Goal: Use online tool/utility: Utilize a website feature to perform a specific function

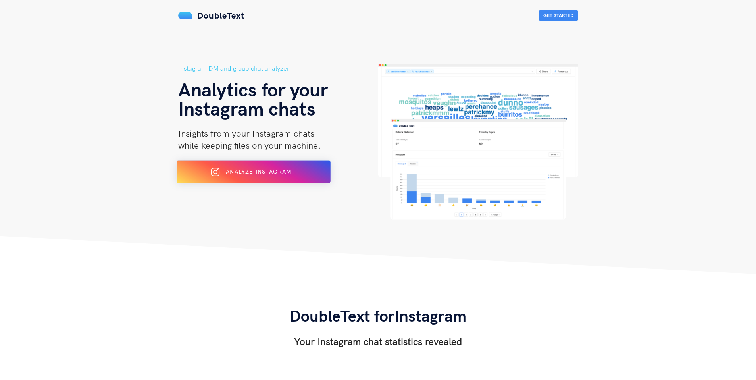
click at [265, 177] on div "Analyze Instagram" at bounding box center [252, 171] width 125 height 13
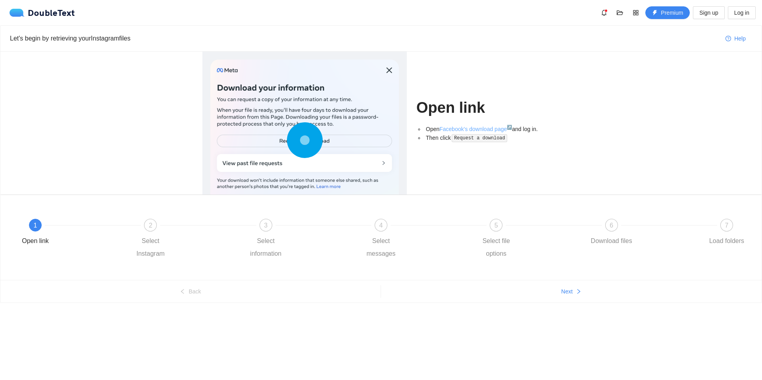
click at [493, 129] on link "Facebook's download page ↗" at bounding box center [475, 129] width 73 height 6
click at [459, 126] on link "Facebook's download page ↗" at bounding box center [475, 129] width 73 height 6
click at [664, 91] on div "Open link Open Facebook's download page ↗ and log in. Then click Request a down…" at bounding box center [380, 123] width 761 height 143
click at [145, 228] on div "2" at bounding box center [150, 225] width 13 height 13
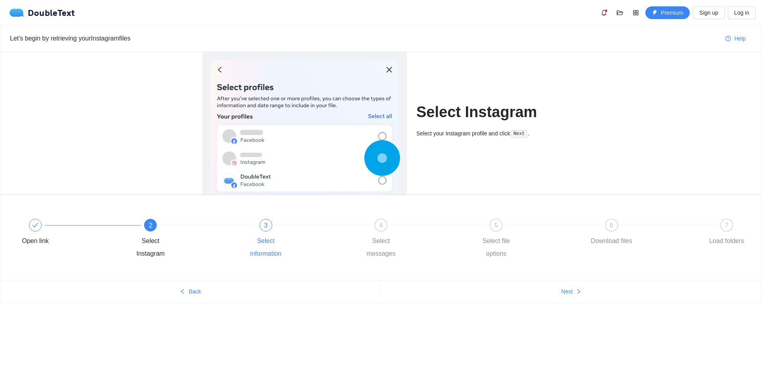
click at [270, 224] on div at bounding box center [323, 224] width 115 height 3
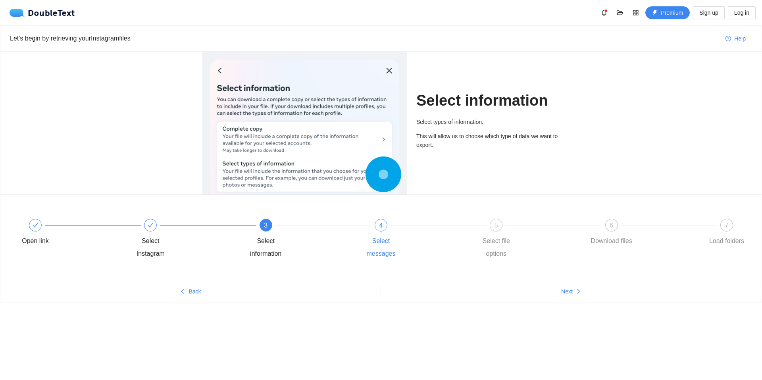
click at [378, 224] on div "4" at bounding box center [381, 225] width 13 height 13
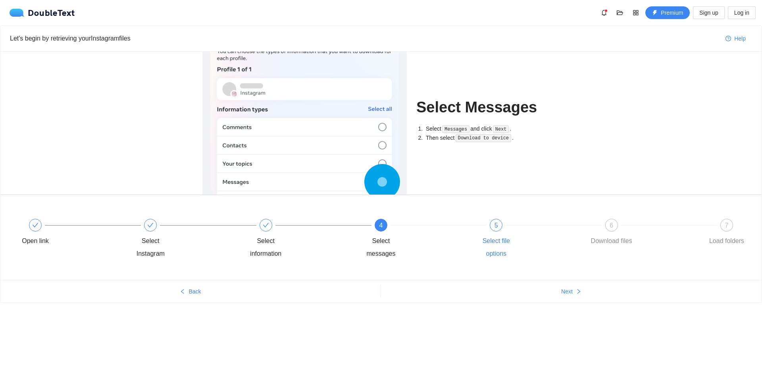
click at [498, 222] on div "5" at bounding box center [496, 225] width 13 height 13
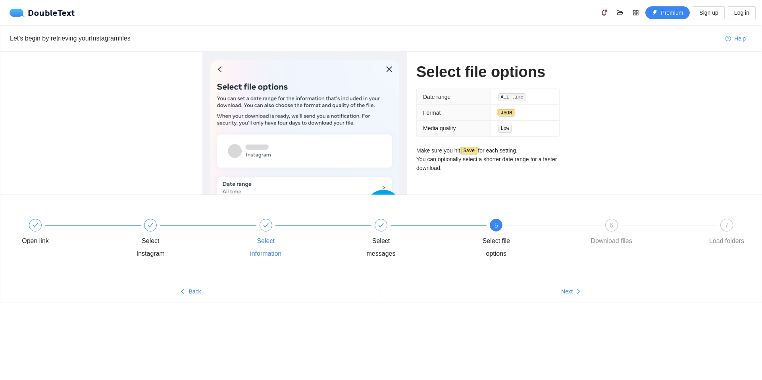
click at [269, 233] on div "Select information" at bounding box center [300, 239] width 115 height 41
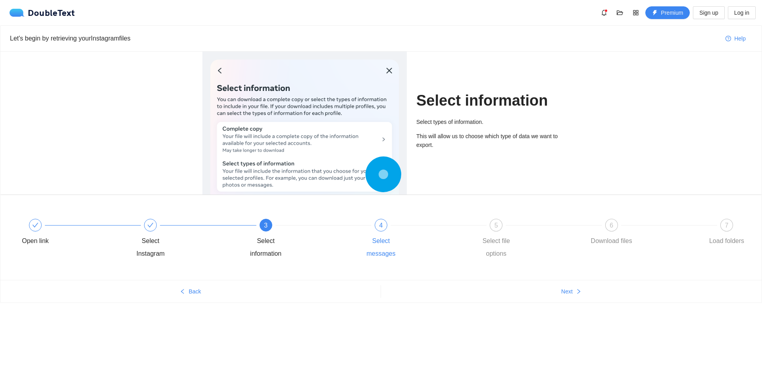
click at [370, 223] on div "4 Select messages" at bounding box center [415, 239] width 115 height 41
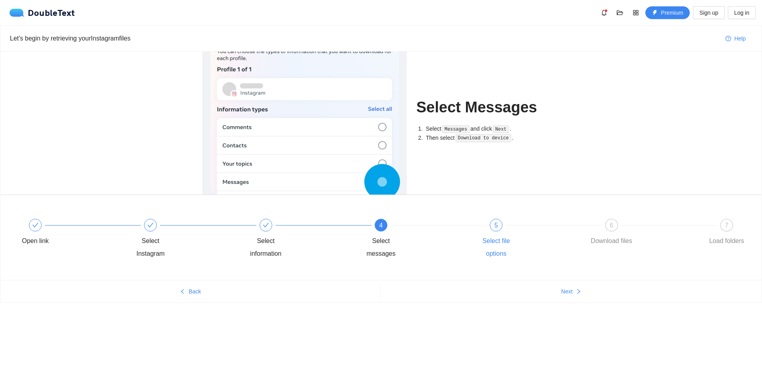
click at [498, 224] on div at bounding box center [553, 224] width 115 height 3
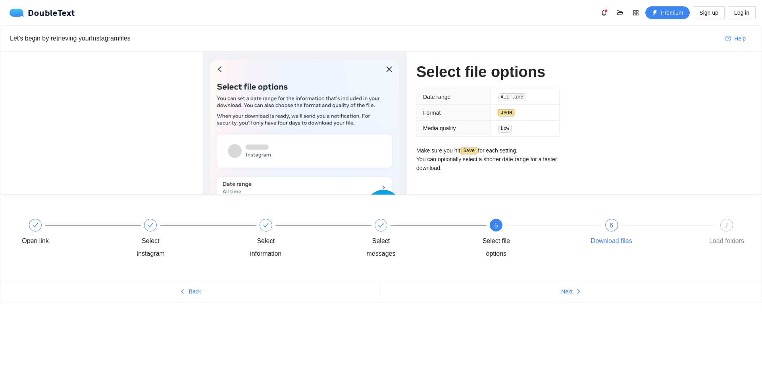
click at [618, 225] on div at bounding box center [669, 224] width 115 height 3
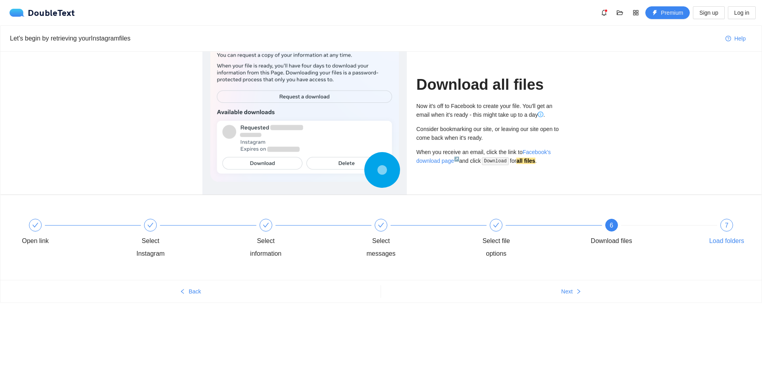
click at [725, 223] on div "7" at bounding box center [726, 225] width 13 height 13
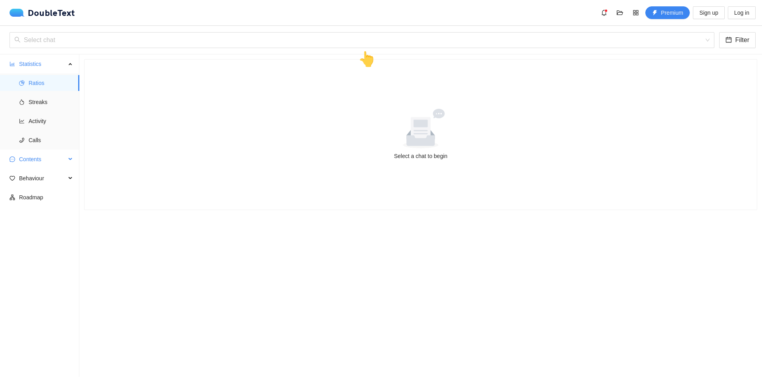
click at [69, 164] on div "Contents" at bounding box center [39, 159] width 79 height 16
click at [56, 236] on span "Behaviour" at bounding box center [42, 235] width 47 height 16
click at [66, 253] on span "Engagement" at bounding box center [51, 254] width 44 height 16
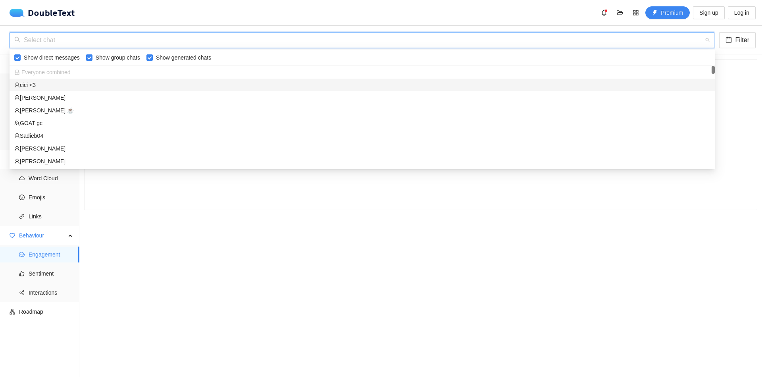
click at [252, 35] on input "search" at bounding box center [359, 40] width 690 height 15
click at [62, 86] on div "cici <3" at bounding box center [362, 85] width 696 height 9
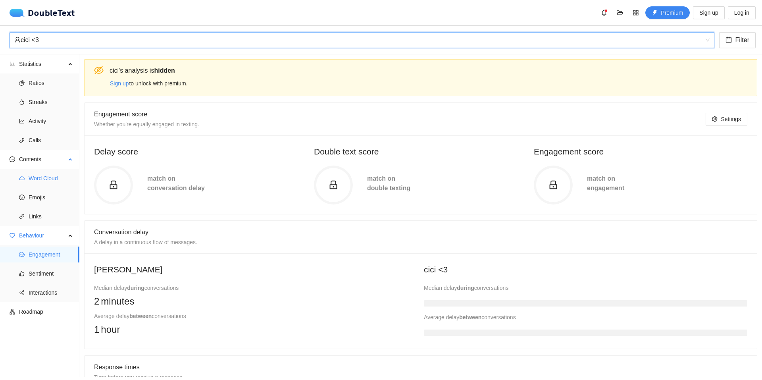
click at [50, 177] on span "Word Cloud" at bounding box center [51, 178] width 44 height 16
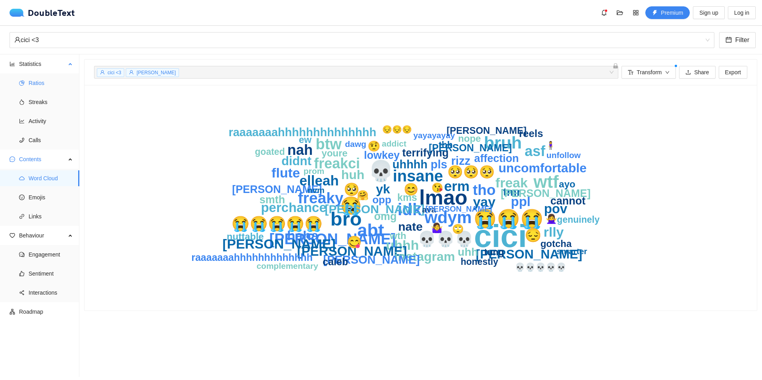
click at [52, 83] on span "Ratios" at bounding box center [51, 83] width 44 height 16
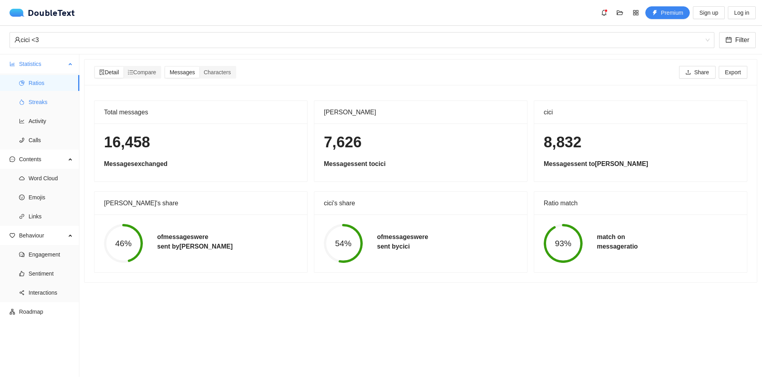
click at [56, 106] on span "Streaks" at bounding box center [51, 102] width 44 height 16
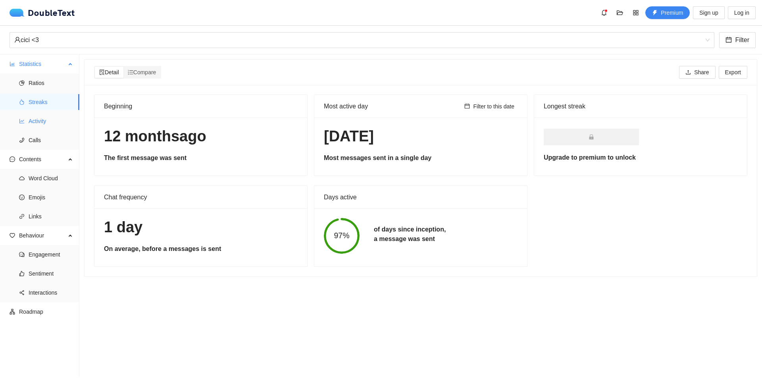
click at [57, 119] on span "Activity" at bounding box center [51, 121] width 44 height 16
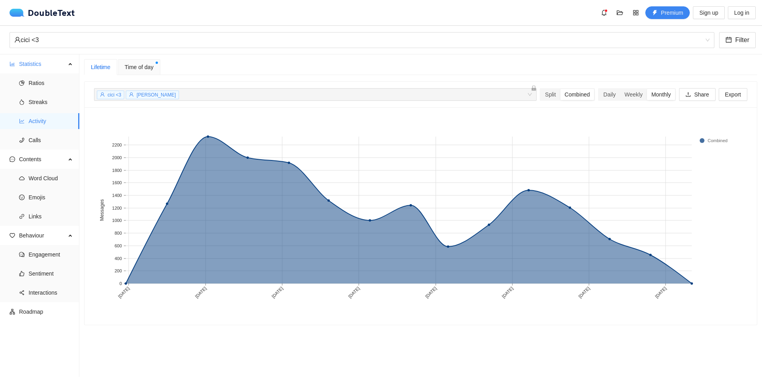
click at [148, 66] on span "Time of day" at bounding box center [139, 67] width 29 height 9
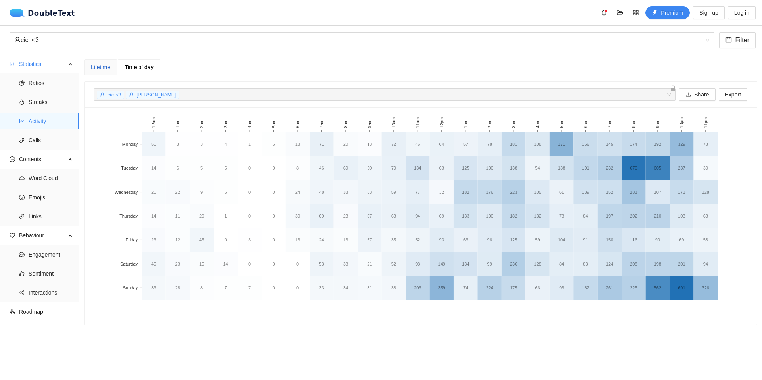
click at [98, 68] on div "Lifetime" at bounding box center [100, 67] width 19 height 9
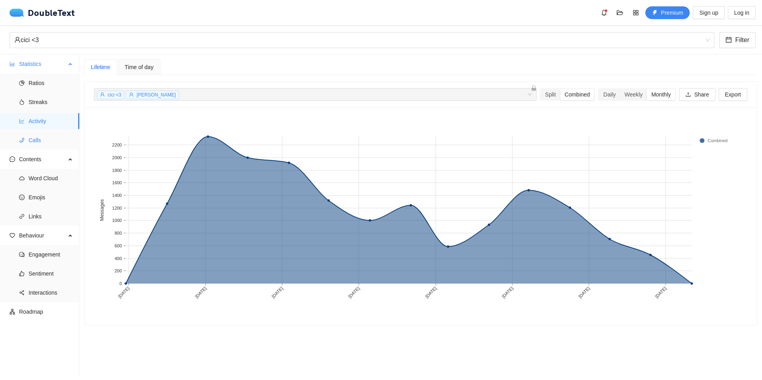
click at [30, 143] on span "Calls" at bounding box center [51, 140] width 44 height 16
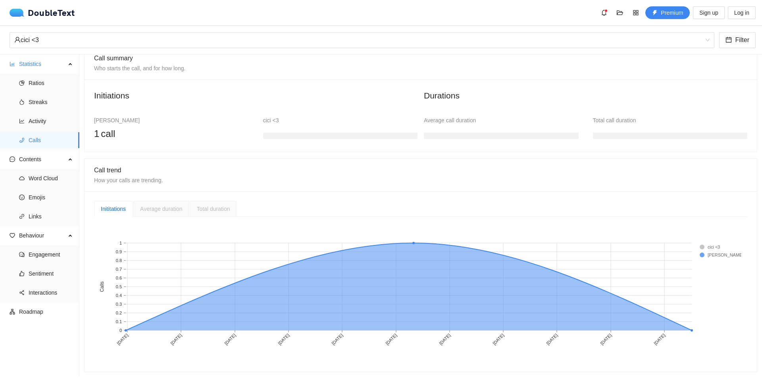
scroll to position [62, 0]
click at [54, 178] on span "Word Cloud" at bounding box center [51, 178] width 44 height 16
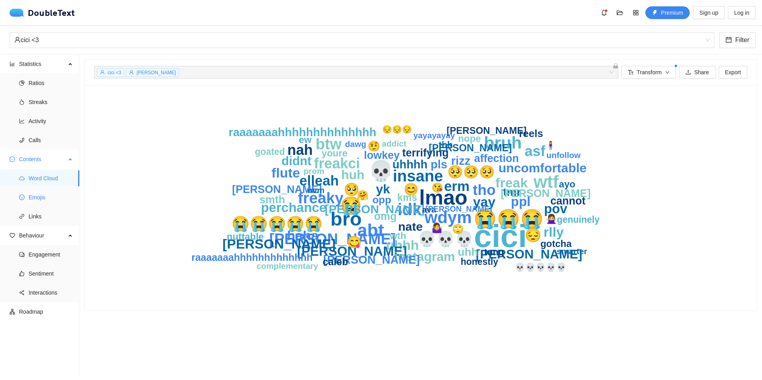
click at [55, 197] on span "Emojis" at bounding box center [51, 197] width 44 height 16
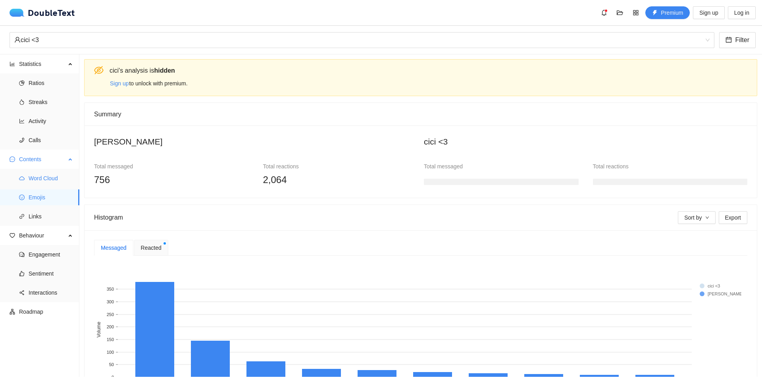
click at [52, 181] on span "Word Cloud" at bounding box center [51, 178] width 44 height 16
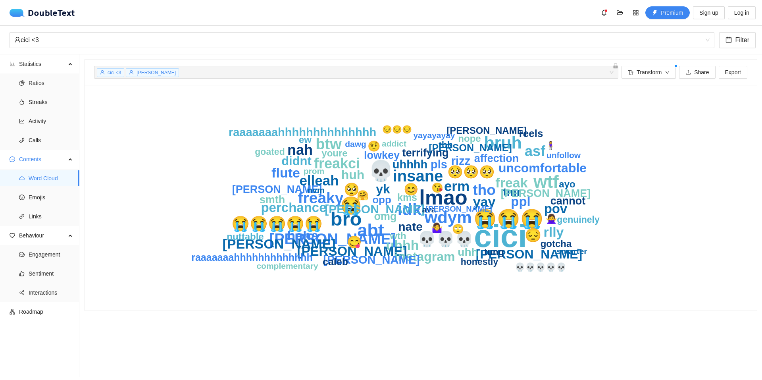
click at [417, 348] on section "cici <3 [PERSON_NAME] He + 0 ... Transform Share Export cici lmao 💀 bro 😭😭😭 abt…" at bounding box center [420, 215] width 683 height 322
click at [439, 337] on section "cici <3 [PERSON_NAME] He + 0 ... Transform Share Export cici lmao 💀 bro 😭😭😭 abt…" at bounding box center [420, 215] width 683 height 322
click at [366, 286] on icon "cici lmao 💀 bro 😭😭😭 abt wtf 😭 bruh idk wdym insane freaky 💀💀💀 [PERSON_NAME] btw…" at bounding box center [421, 197] width 508 height 206
click at [59, 195] on span "Emojis" at bounding box center [51, 197] width 44 height 16
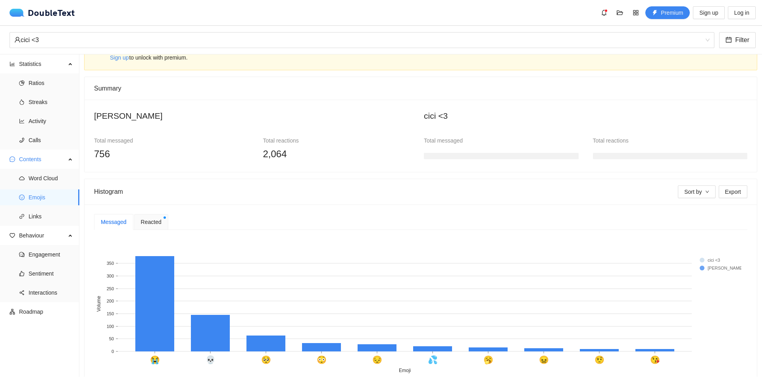
scroll to position [27, 0]
click at [444, 151] on div at bounding box center [501, 154] width 155 height 16
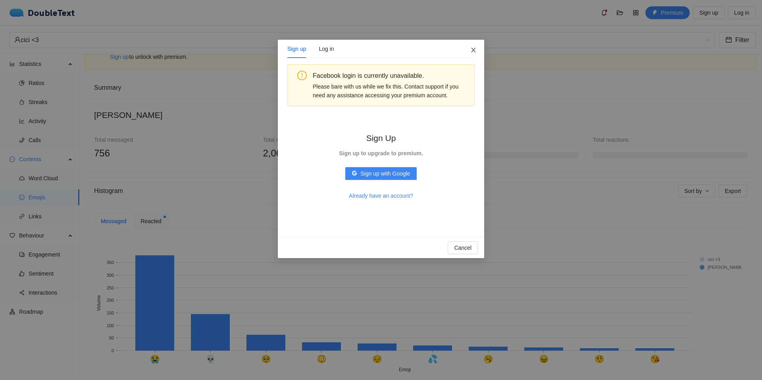
click at [474, 46] on span "Close" at bounding box center [473, 50] width 21 height 21
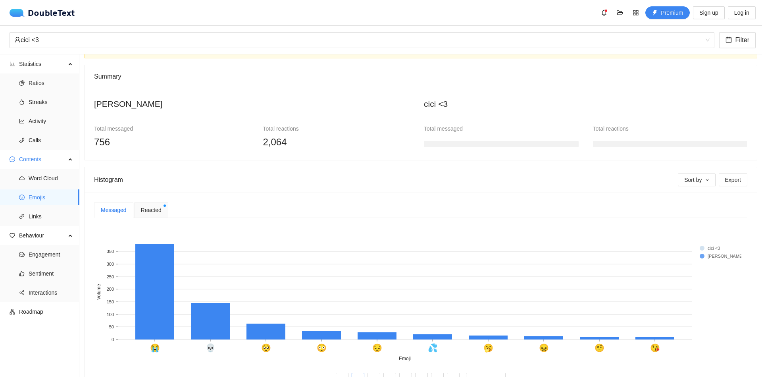
scroll to position [67, 0]
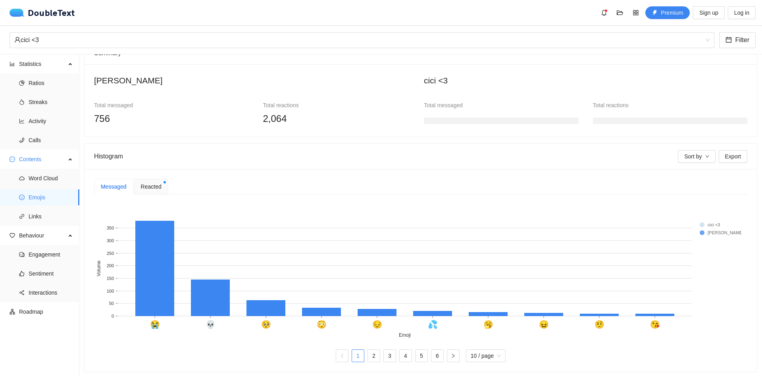
click at [151, 182] on span "Reacted" at bounding box center [151, 186] width 21 height 9
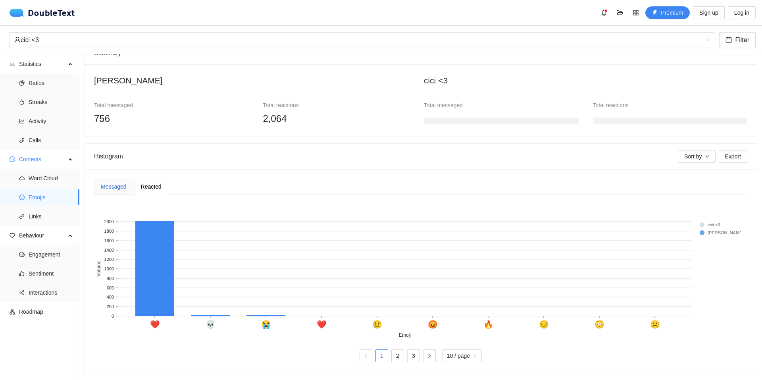
click at [119, 182] on div "Messaged" at bounding box center [114, 186] width 26 height 9
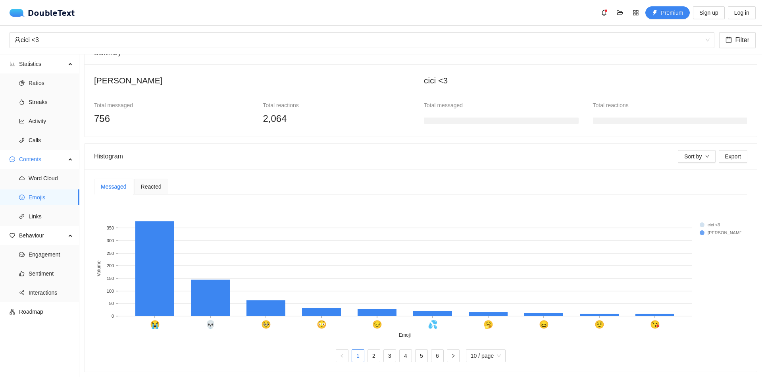
click at [142, 184] on span "Reacted" at bounding box center [151, 187] width 21 height 6
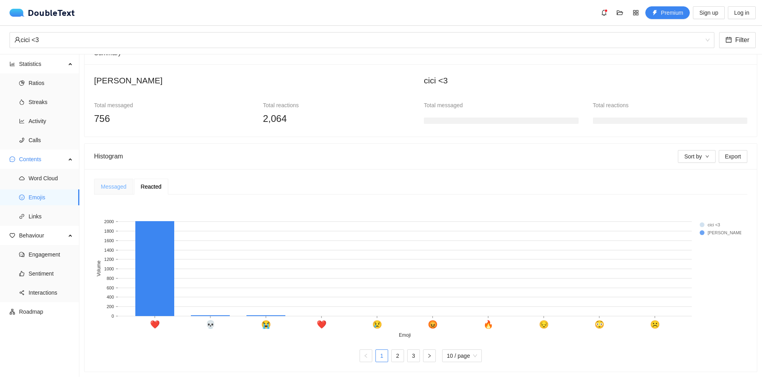
click at [120, 187] on div "Messaged" at bounding box center [113, 187] width 39 height 16
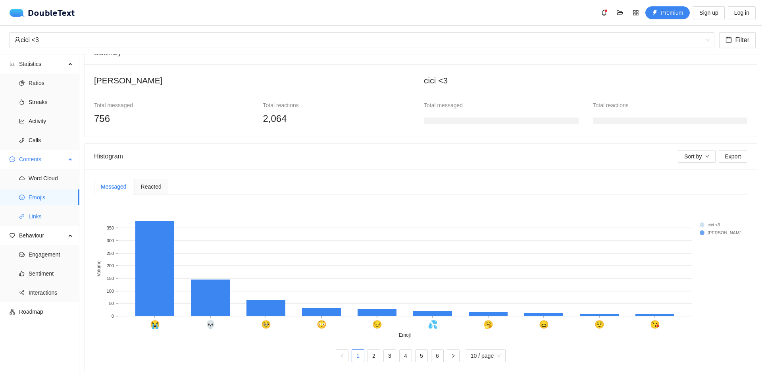
click at [52, 218] on span "Links" at bounding box center [51, 216] width 44 height 16
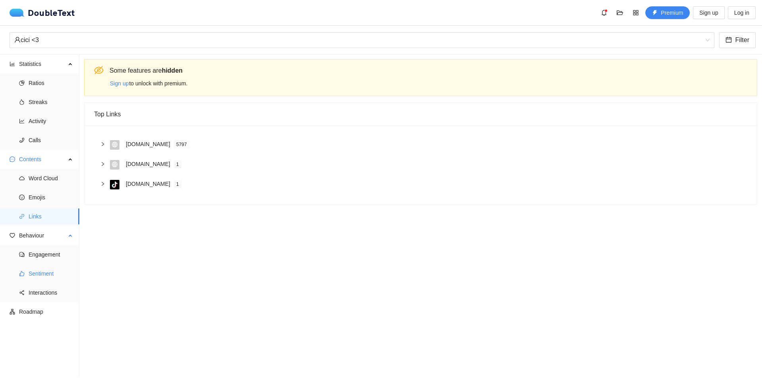
click at [54, 266] on span "Sentiment" at bounding box center [51, 273] width 44 height 16
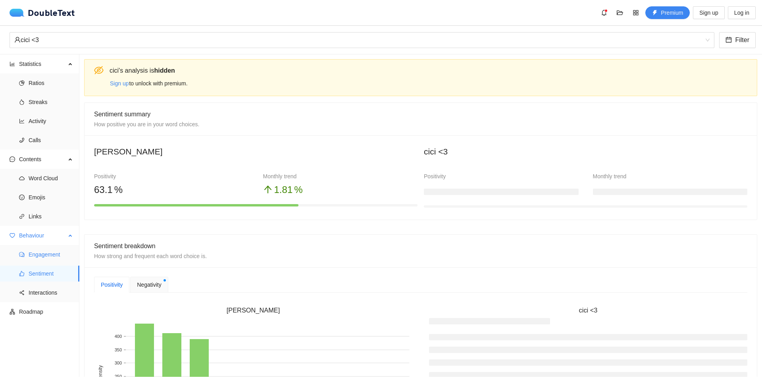
click at [58, 254] on span "Engagement" at bounding box center [51, 254] width 44 height 16
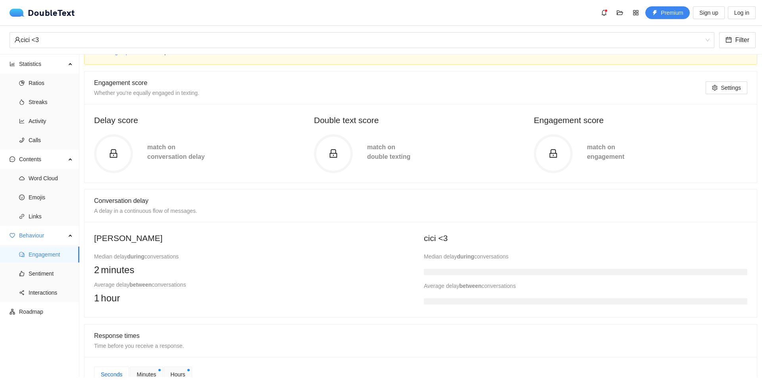
scroll to position [53, 0]
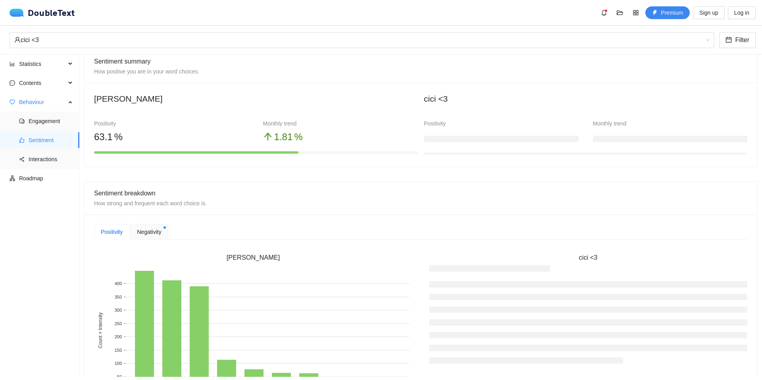
click at [148, 238] on div "Negativity" at bounding box center [149, 232] width 38 height 16
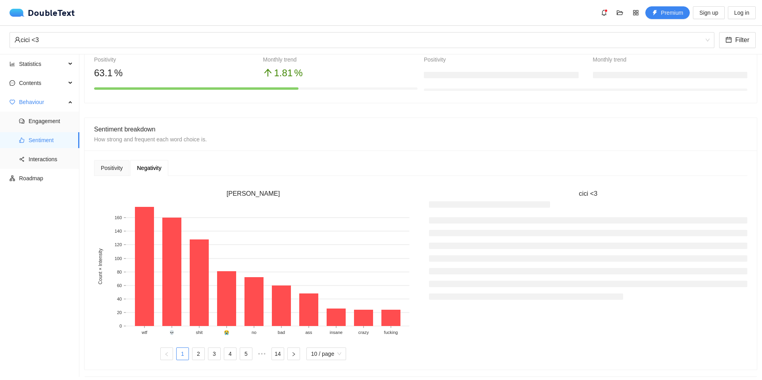
scroll to position [132, 0]
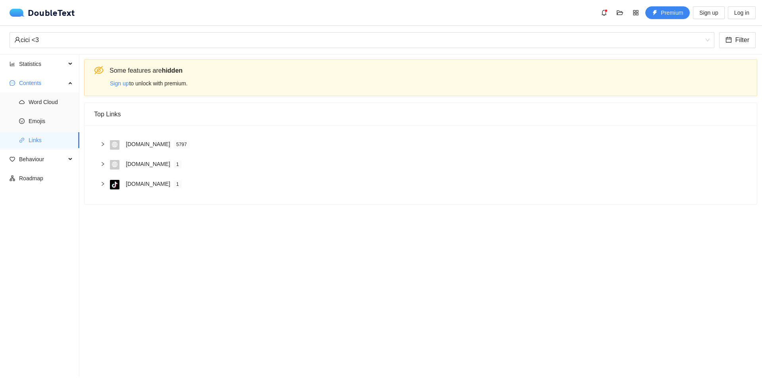
drag, startPoint x: 170, startPoint y: 218, endPoint x: 179, endPoint y: 214, distance: 10.3
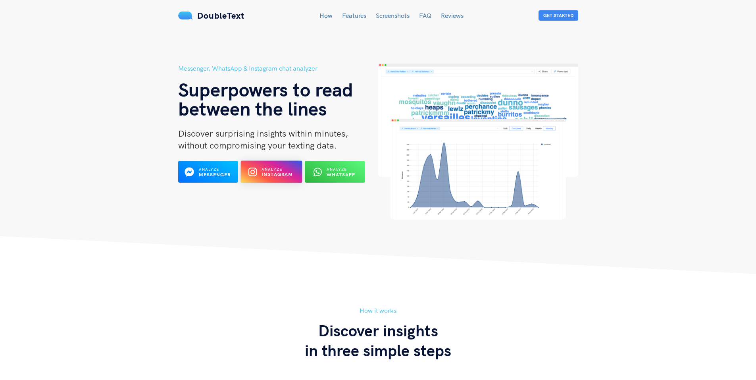
click at [272, 175] on b "Instagram" at bounding box center [278, 174] width 32 height 6
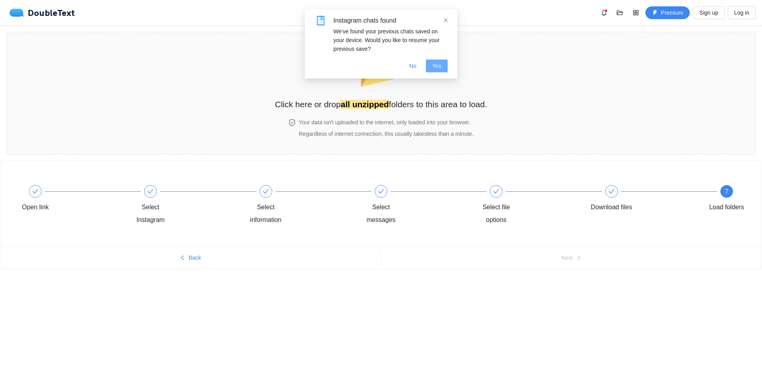
click at [435, 65] on span "Yes" at bounding box center [436, 66] width 9 height 9
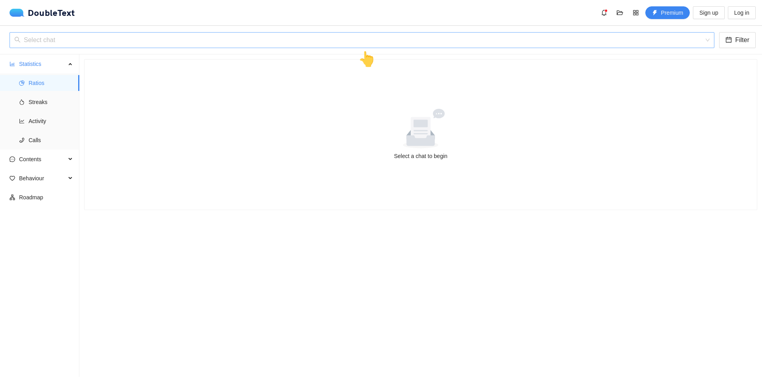
click at [173, 42] on input "search" at bounding box center [359, 40] width 690 height 15
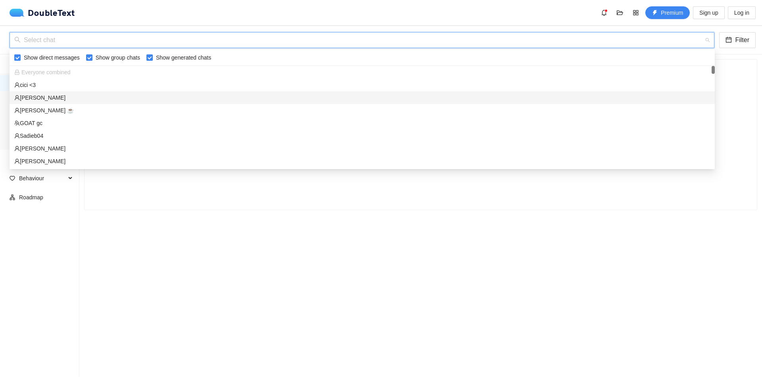
click at [59, 96] on div "[PERSON_NAME]" at bounding box center [362, 97] width 696 height 9
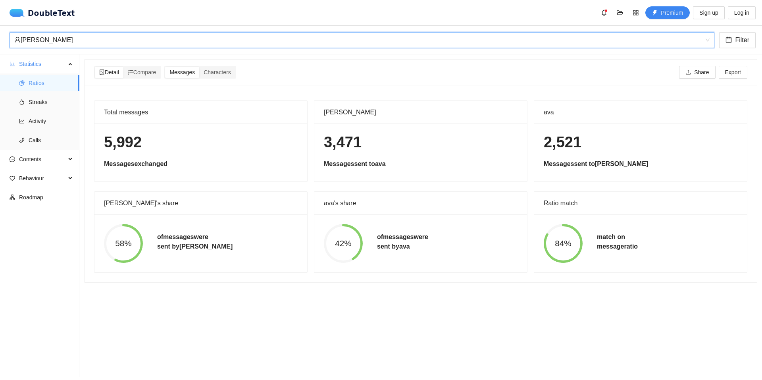
click at [260, 42] on div "[PERSON_NAME]" at bounding box center [358, 40] width 688 height 15
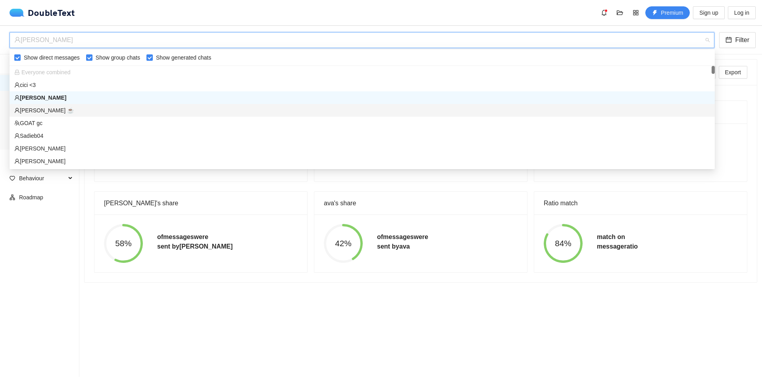
click at [77, 106] on div "[PERSON_NAME] ☕️" at bounding box center [362, 110] width 696 height 9
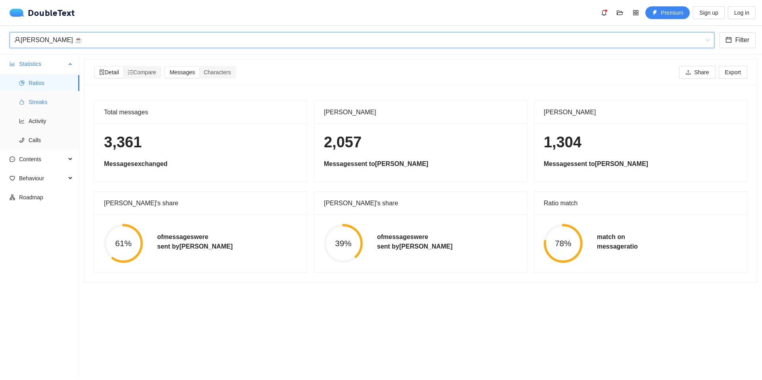
click at [55, 102] on span "Streaks" at bounding box center [51, 102] width 44 height 16
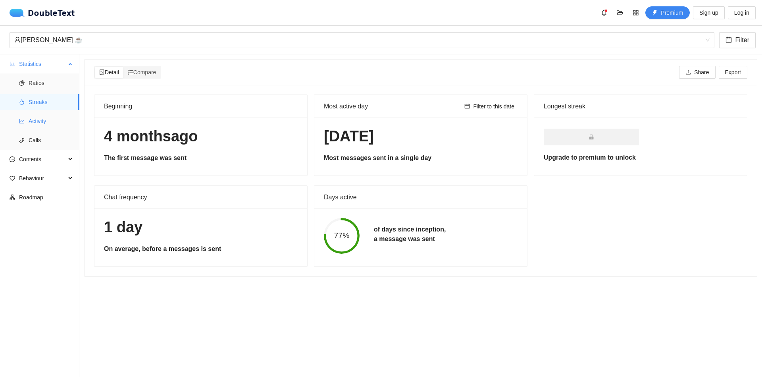
click at [52, 117] on span "Activity" at bounding box center [51, 121] width 44 height 16
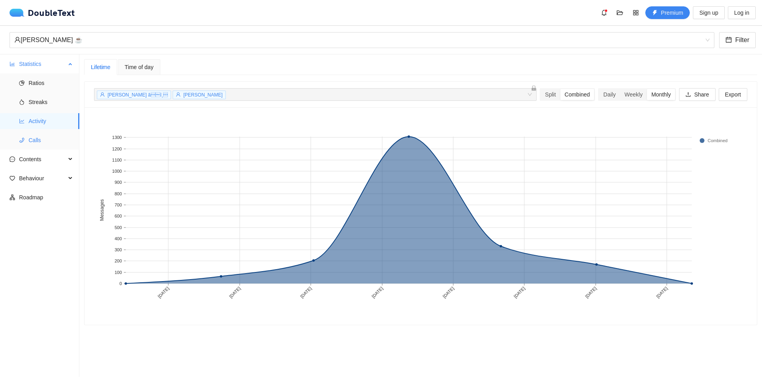
click at [49, 141] on span "Calls" at bounding box center [51, 140] width 44 height 16
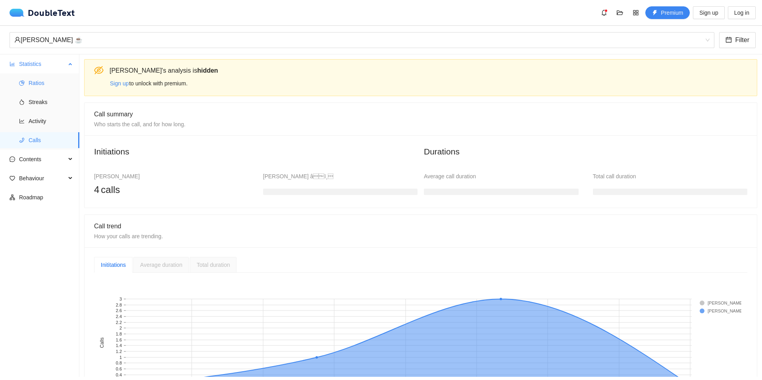
click at [49, 87] on span "Ratios" at bounding box center [51, 83] width 44 height 16
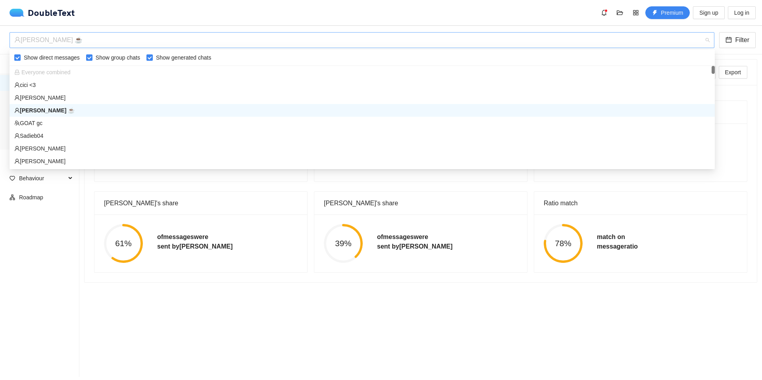
click at [151, 44] on div "[PERSON_NAME] ☕️" at bounding box center [358, 40] width 688 height 15
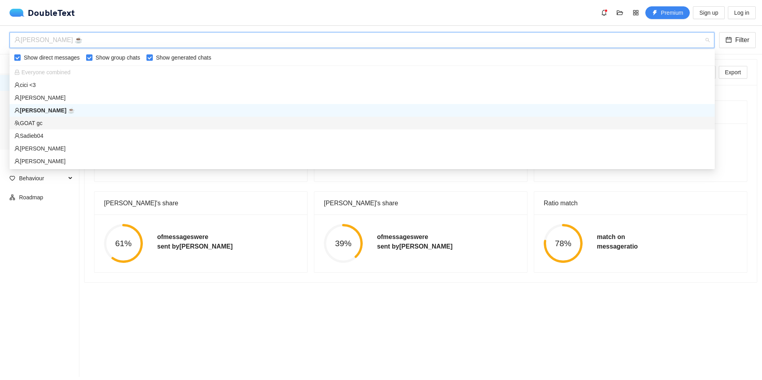
click at [81, 127] on div "GOAT gc" at bounding box center [362, 123] width 696 height 9
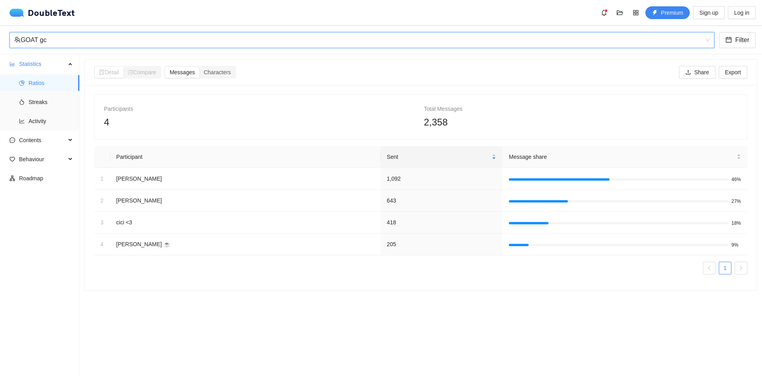
click at [196, 42] on div "GOAT gc" at bounding box center [358, 40] width 688 height 15
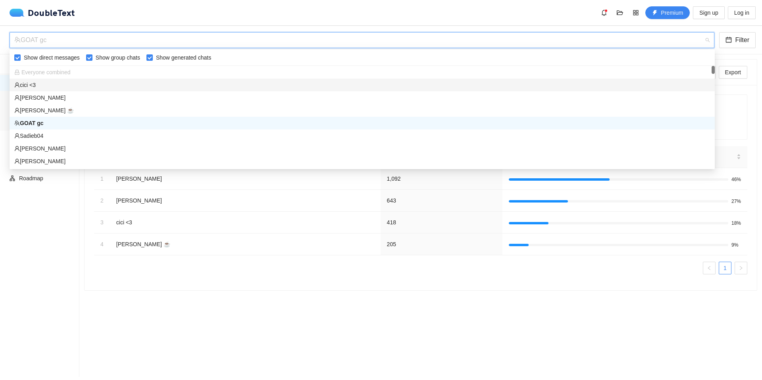
click at [88, 82] on div "cici <3" at bounding box center [362, 85] width 696 height 9
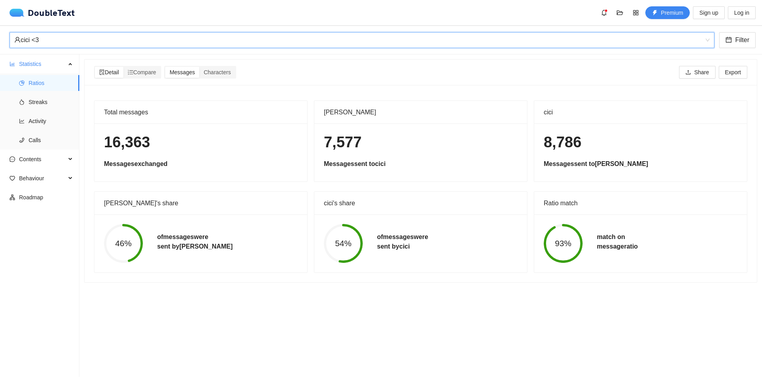
click at [171, 36] on div "cici <3" at bounding box center [358, 40] width 688 height 15
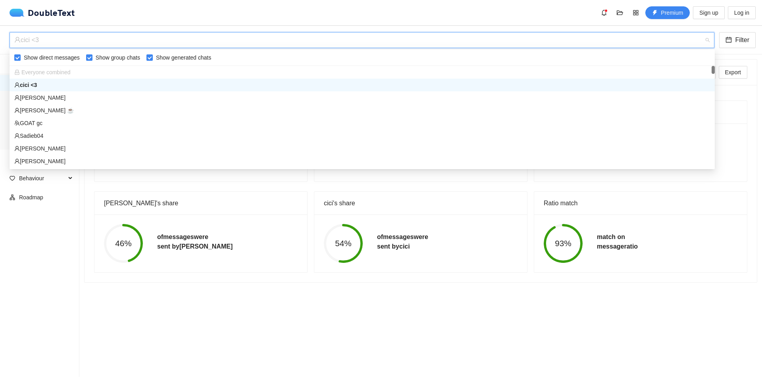
click at [83, 77] on div "Everyone combined" at bounding box center [362, 72] width 705 height 13
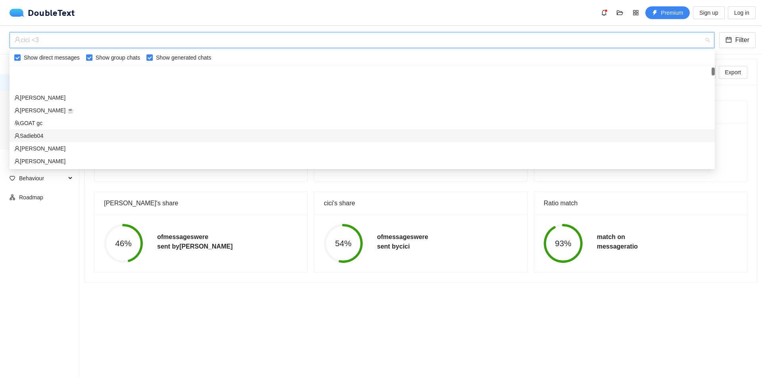
scroll to position [27, 0]
click at [71, 129] on div "[PERSON_NAME]" at bounding box center [362, 134] width 705 height 13
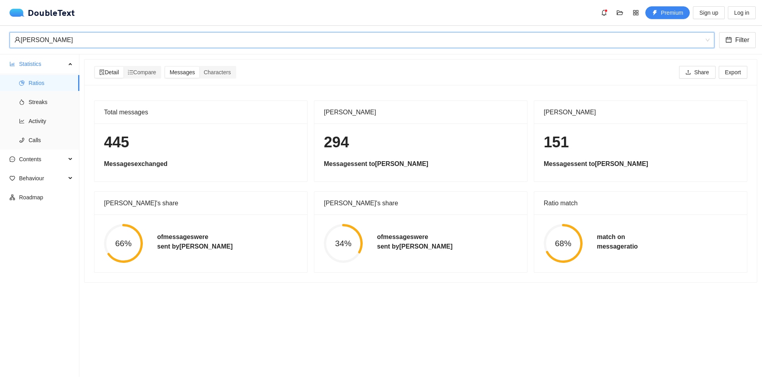
click at [202, 38] on div "[PERSON_NAME]" at bounding box center [358, 40] width 688 height 15
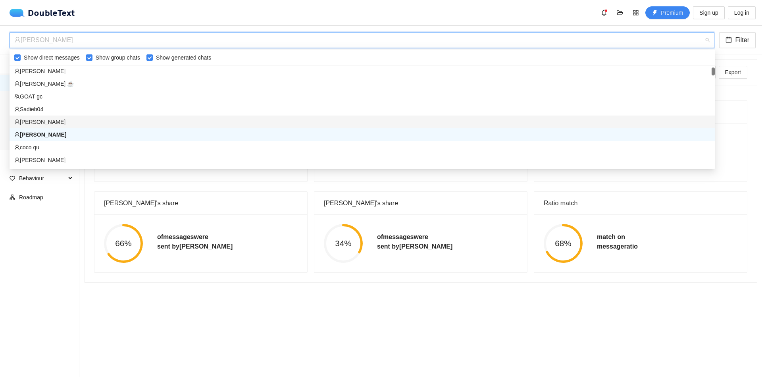
click at [58, 122] on div "[PERSON_NAME]" at bounding box center [362, 121] width 696 height 9
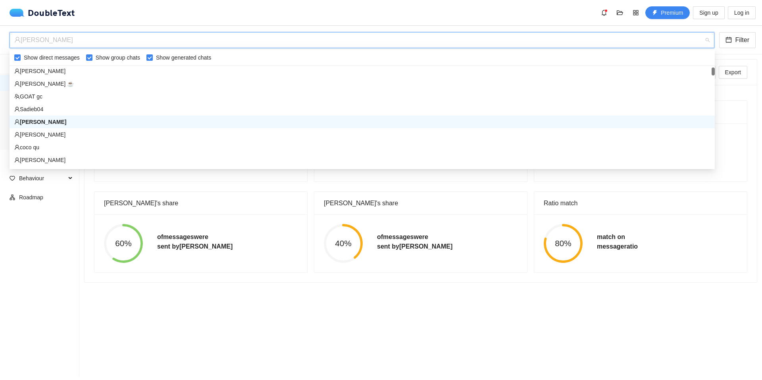
click at [172, 46] on div "[PERSON_NAME]" at bounding box center [358, 40] width 688 height 15
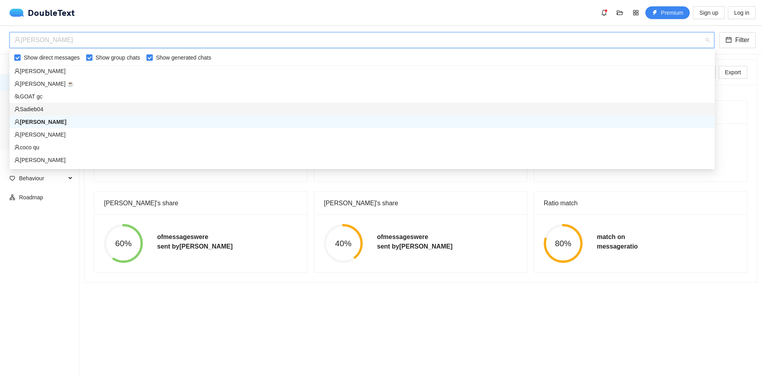
click at [101, 108] on div "Sadieb04" at bounding box center [362, 109] width 696 height 9
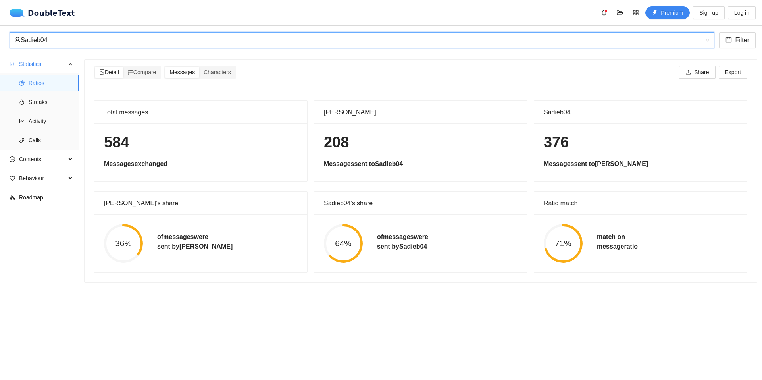
click at [153, 44] on div "Sadieb04" at bounding box center [358, 40] width 688 height 15
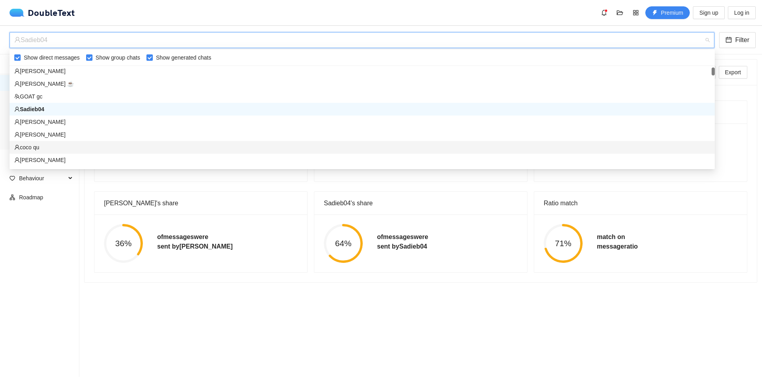
click at [96, 146] on div "coco qu" at bounding box center [362, 147] width 696 height 9
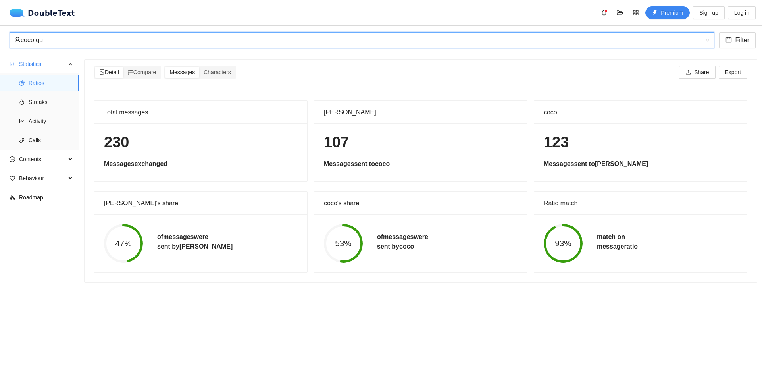
click at [161, 42] on div "coco qu" at bounding box center [358, 40] width 688 height 15
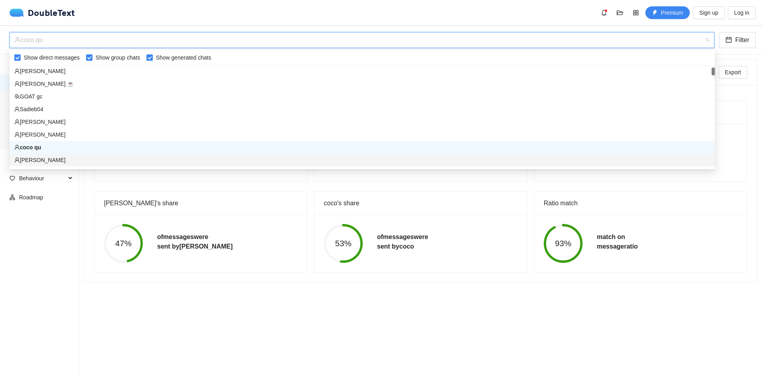
click at [95, 159] on div "[PERSON_NAME]" at bounding box center [362, 160] width 696 height 9
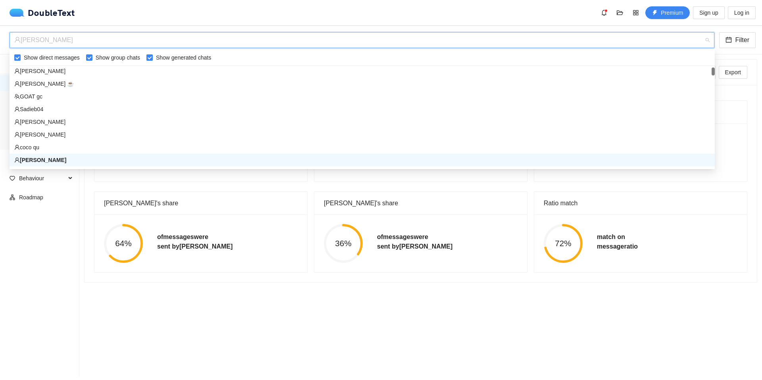
click at [206, 33] on div "[PERSON_NAME]" at bounding box center [358, 40] width 688 height 15
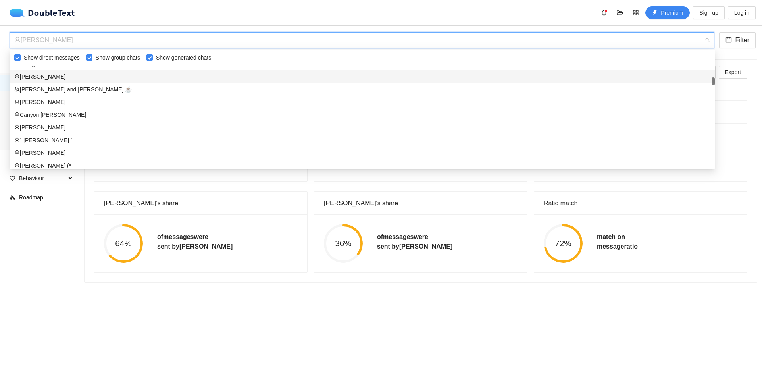
scroll to position [213, 0]
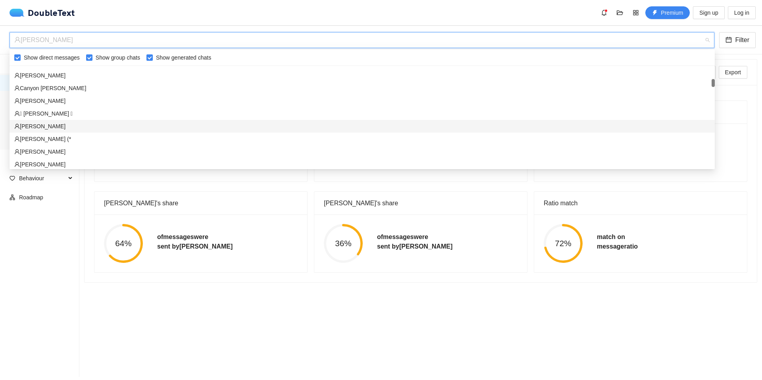
click at [110, 127] on div "Zelmay Jan" at bounding box center [362, 126] width 696 height 9
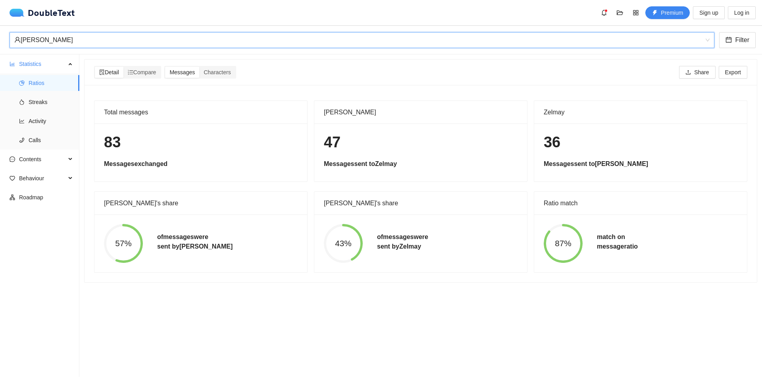
click at [167, 42] on div "Zelmay Jan" at bounding box center [358, 40] width 688 height 15
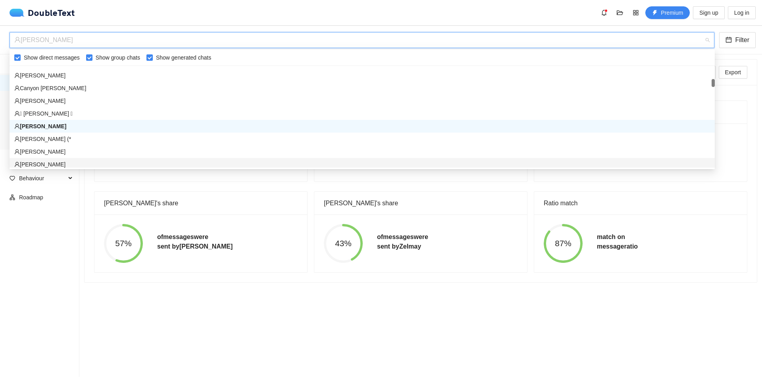
click at [81, 164] on div "Paige" at bounding box center [362, 164] width 696 height 9
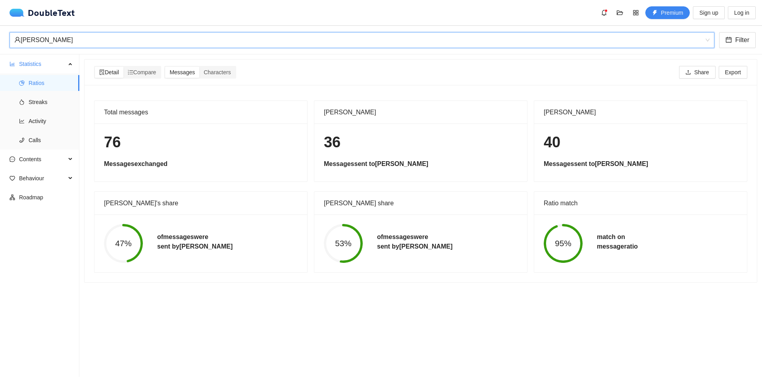
click at [141, 44] on div "Paige" at bounding box center [358, 40] width 688 height 15
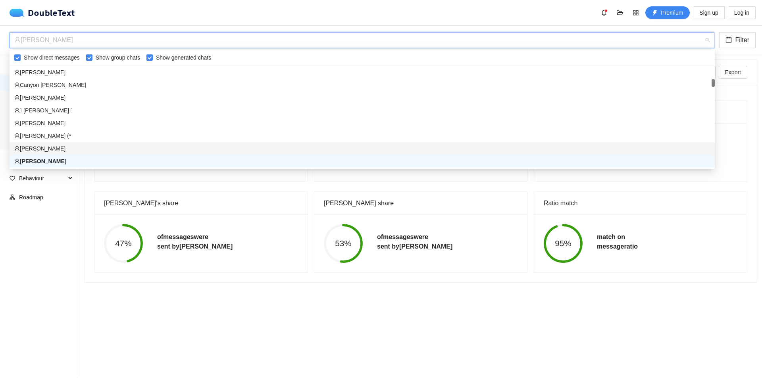
click at [99, 150] on div "Blake Barckley" at bounding box center [362, 148] width 696 height 9
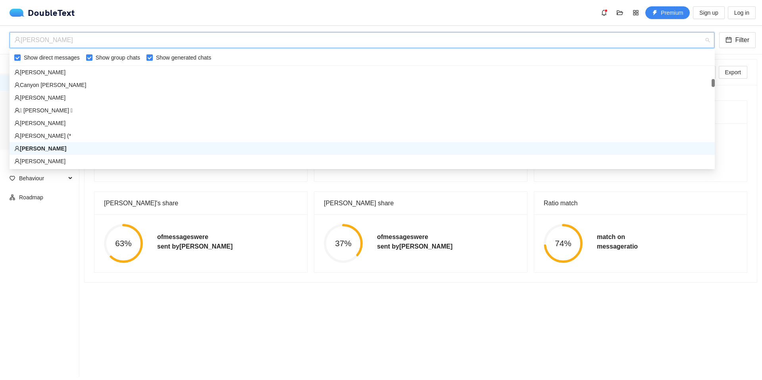
click at [165, 41] on div "Blake Barckley" at bounding box center [358, 40] width 688 height 15
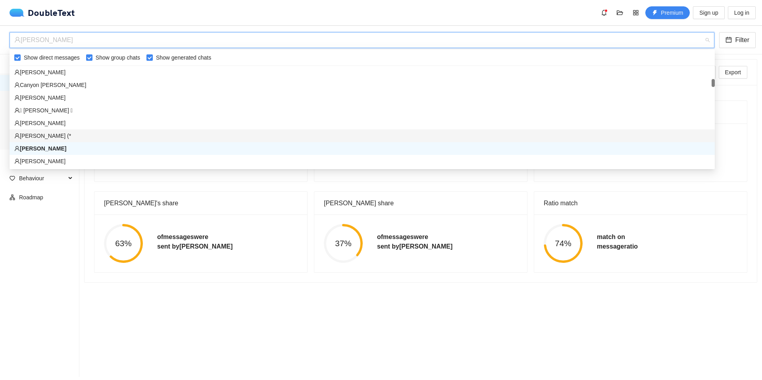
scroll to position [721, 0]
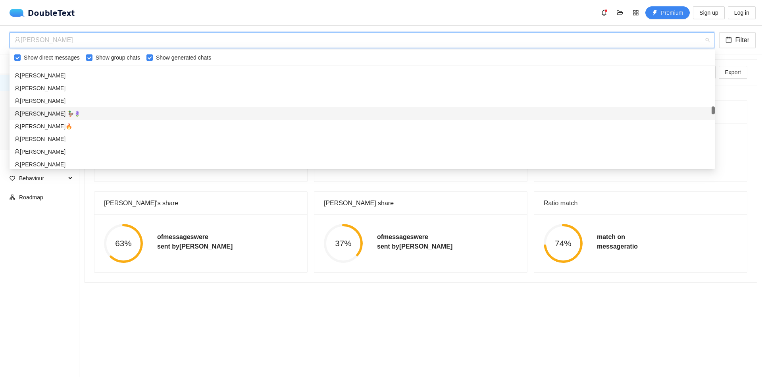
click at [139, 110] on div "angelina 🦆🪻" at bounding box center [362, 113] width 696 height 9
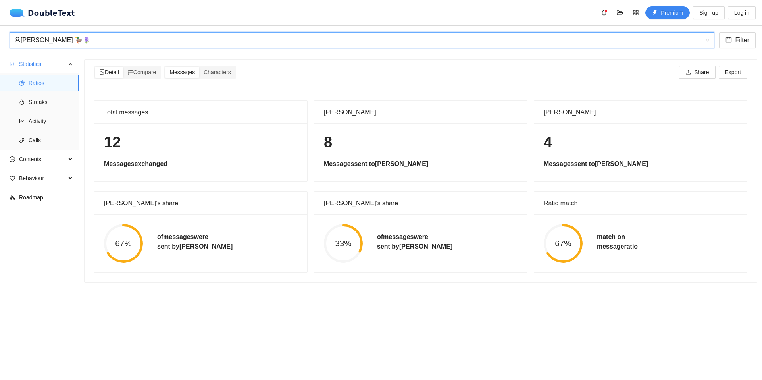
click at [185, 41] on div "angelina 🦆🪻" at bounding box center [358, 40] width 688 height 15
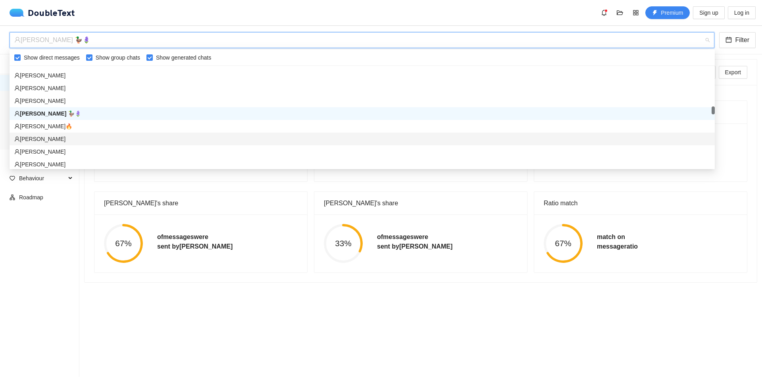
scroll to position [747, 0]
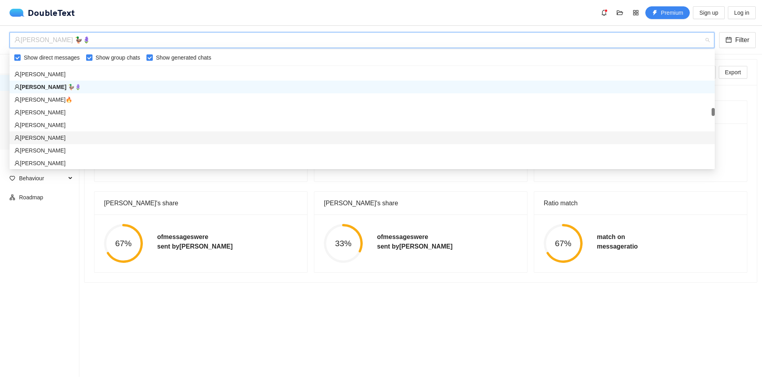
click at [115, 139] on div "Santino Perri" at bounding box center [362, 137] width 696 height 9
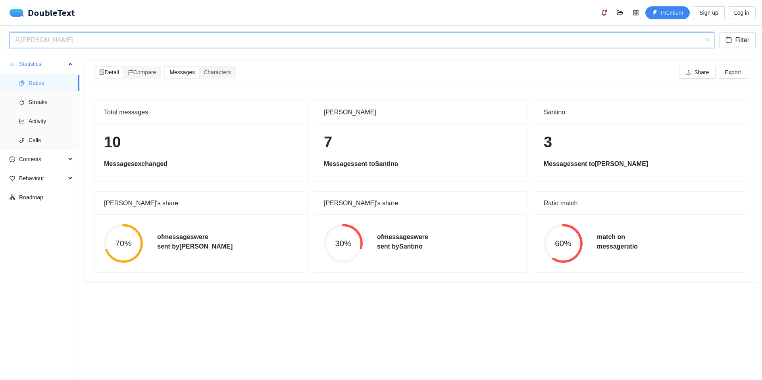
click at [167, 44] on div "Santino Perri" at bounding box center [358, 40] width 688 height 15
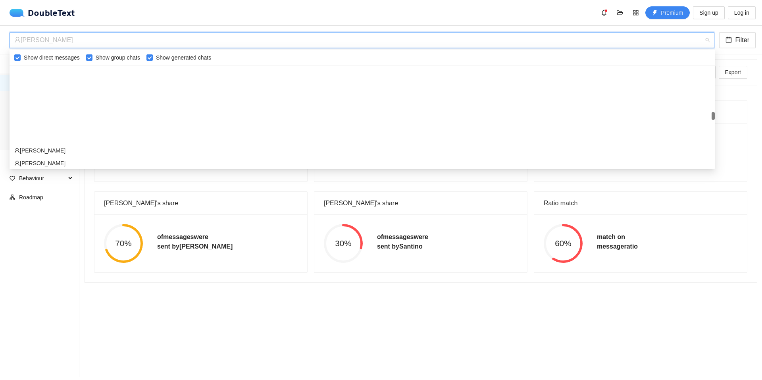
scroll to position [960, 0]
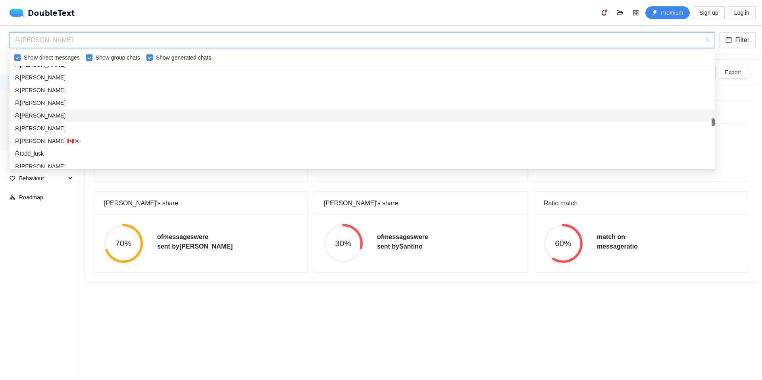
click at [114, 116] on div "Matthew A. Radspinner" at bounding box center [362, 115] width 696 height 9
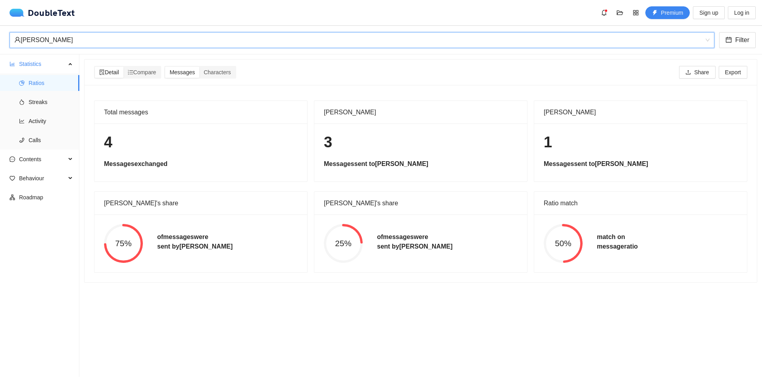
click at [167, 44] on div "Matthew A. Radspinner" at bounding box center [358, 40] width 688 height 15
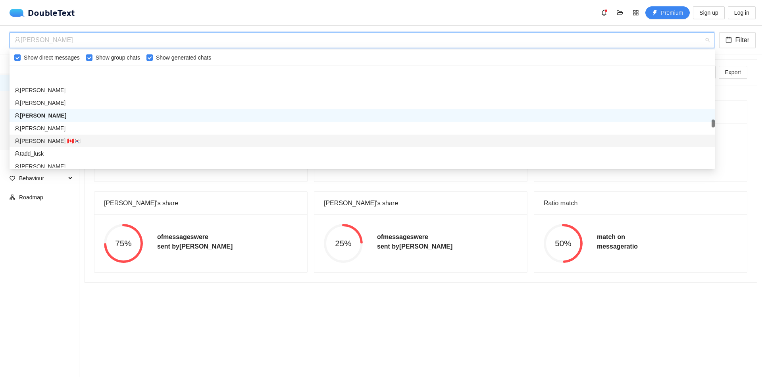
scroll to position [987, 0]
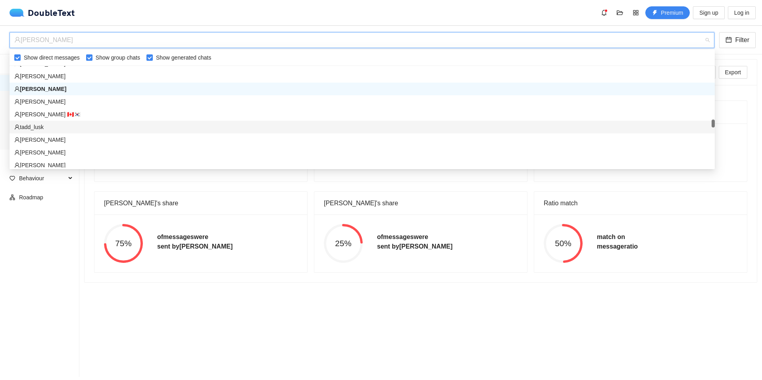
click at [107, 126] on div "tadd_lusk" at bounding box center [362, 127] width 696 height 9
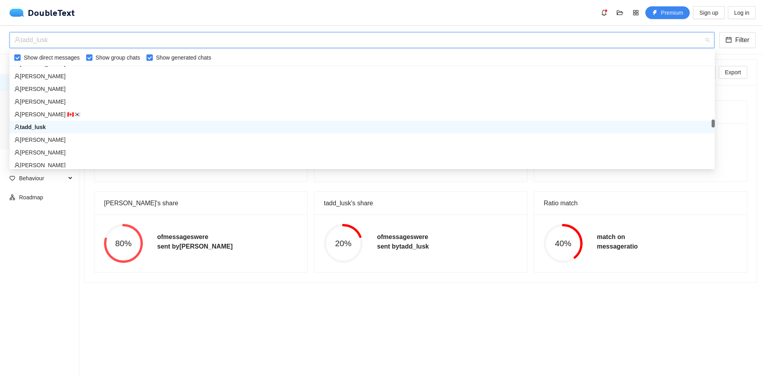
click at [140, 38] on div "tadd_lusk" at bounding box center [358, 40] width 688 height 15
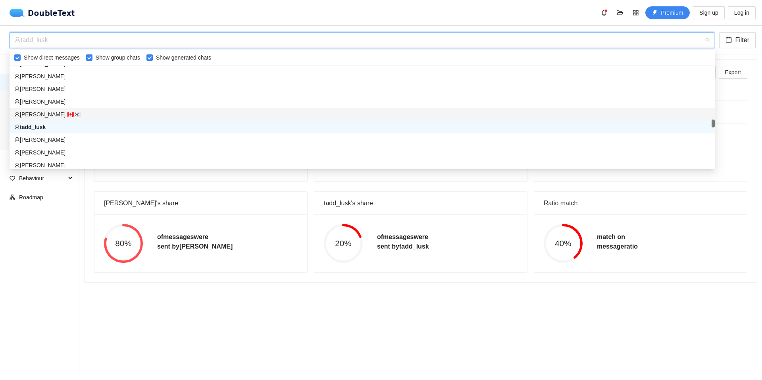
click at [92, 115] on div "Roy Han 🇨🇦🇰🇷" at bounding box center [362, 114] width 696 height 9
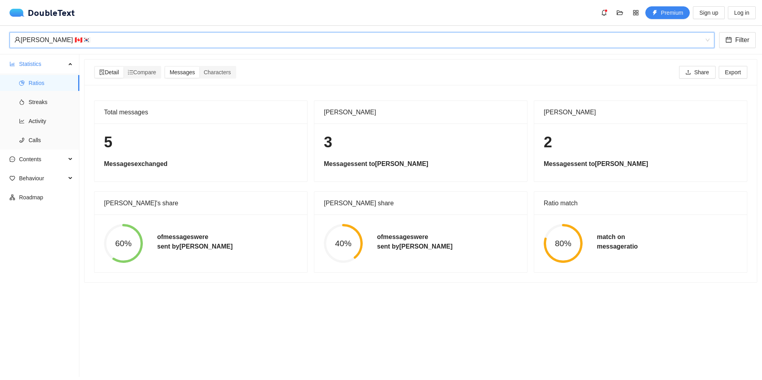
click at [153, 39] on div "Roy Han 🇨🇦🇰🇷" at bounding box center [358, 40] width 688 height 15
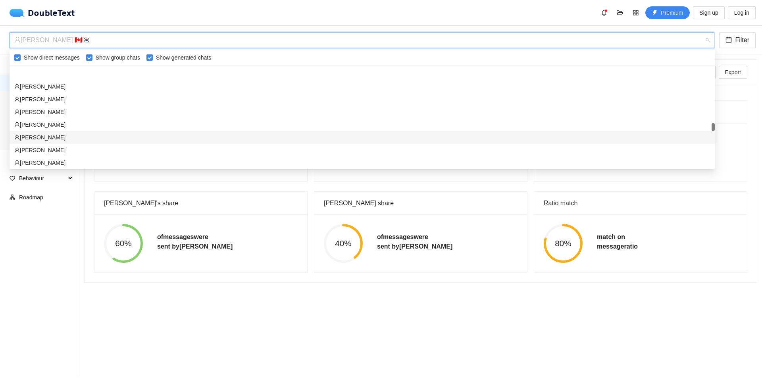
scroll to position [1066, 0]
click at [102, 127] on div "Pedro Lima" at bounding box center [362, 123] width 696 height 9
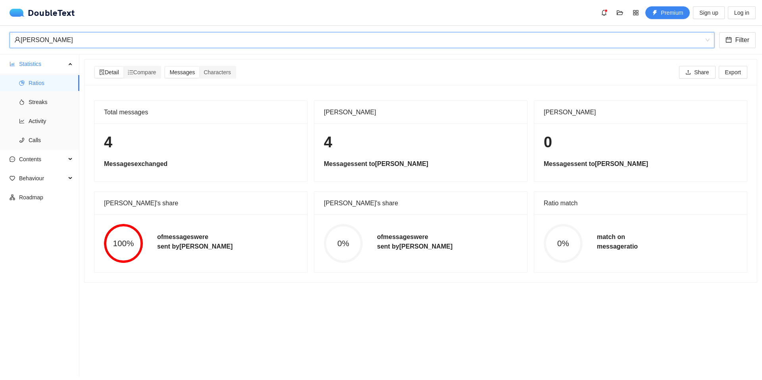
click at [176, 37] on div "Pedro Lima" at bounding box center [358, 40] width 688 height 15
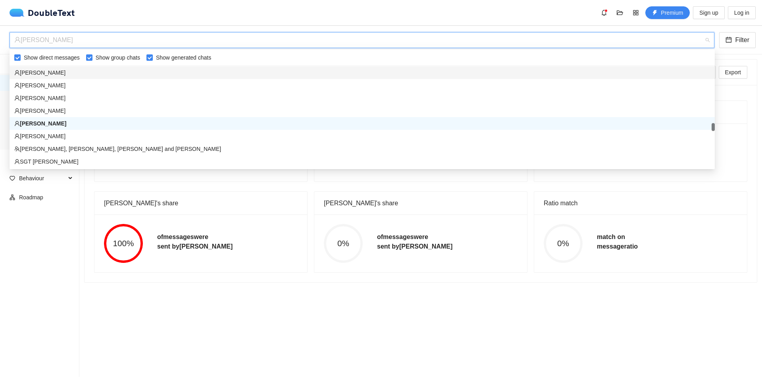
click at [85, 72] on div "char decker" at bounding box center [362, 72] width 696 height 9
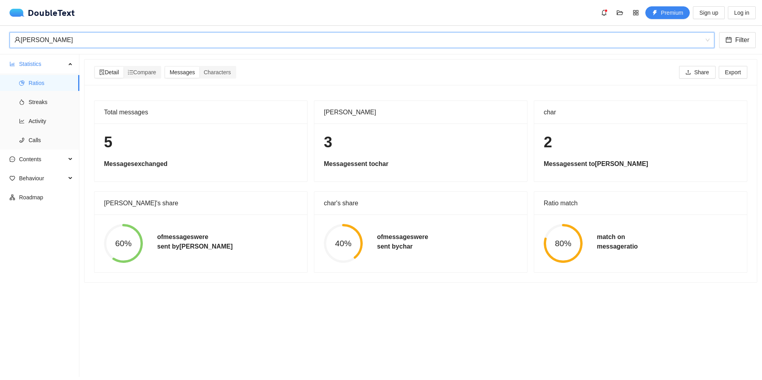
click at [165, 41] on div "char decker" at bounding box center [358, 40] width 688 height 15
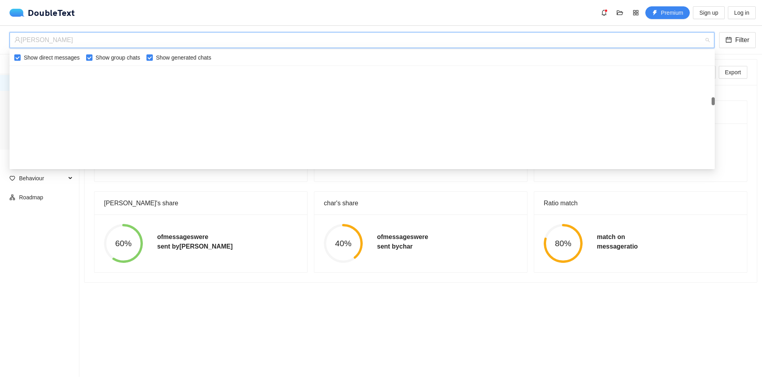
scroll to position [0, 0]
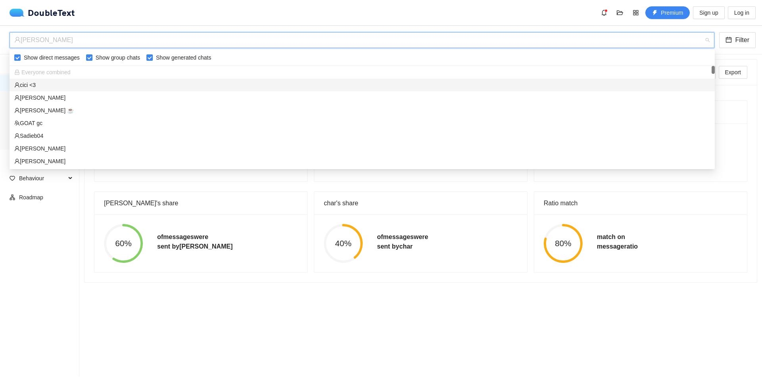
click at [125, 84] on div "cici <3" at bounding box center [362, 85] width 696 height 9
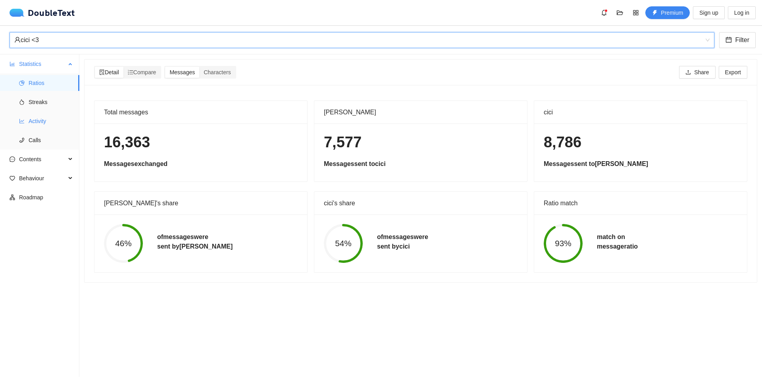
click at [42, 123] on span "Activity" at bounding box center [51, 121] width 44 height 16
